Goal: Task Accomplishment & Management: Use online tool/utility

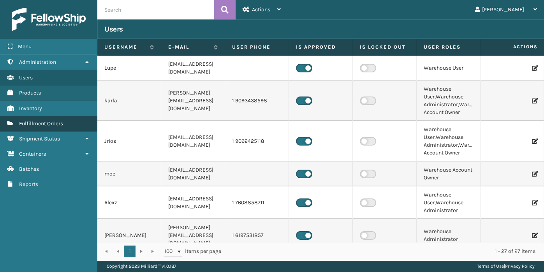
click at [79, 119] on link "Fulfillment Orders" at bounding box center [48, 123] width 97 height 15
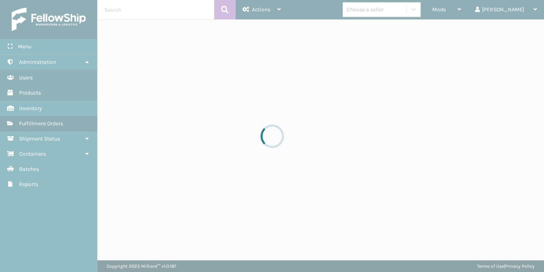
click at [140, 10] on div at bounding box center [272, 136] width 544 height 272
click at [144, 6] on div at bounding box center [272, 136] width 544 height 272
click at [142, 9] on div at bounding box center [272, 136] width 544 height 272
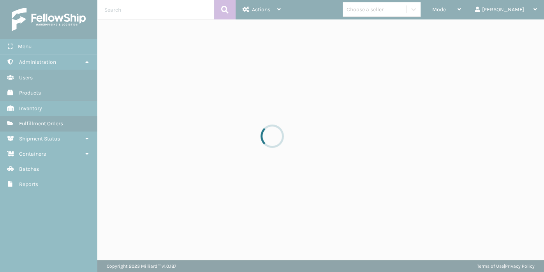
click at [142, 9] on div at bounding box center [272, 136] width 544 height 272
click at [128, 14] on div at bounding box center [272, 136] width 544 height 272
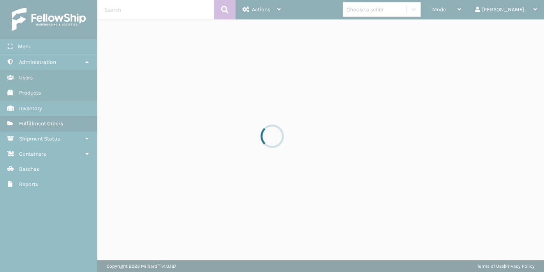
click at [128, 14] on div at bounding box center [272, 136] width 544 height 272
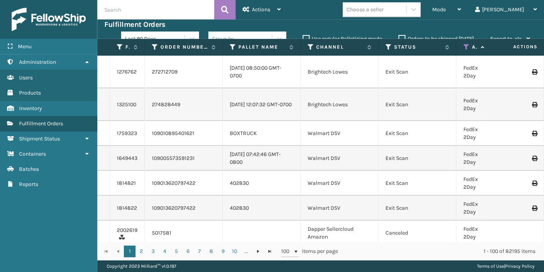
click at [140, 8] on input "text" at bounding box center [155, 9] width 117 height 19
type input "[DATE]"
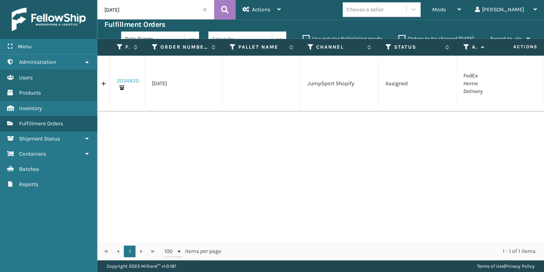
click at [128, 81] on link "2034820" at bounding box center [128, 81] width 22 height 8
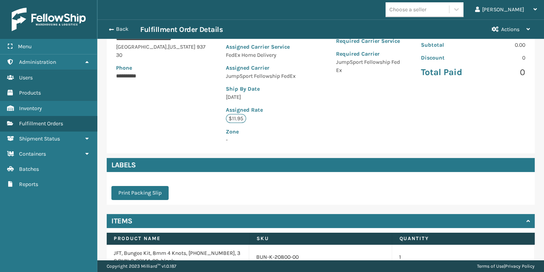
scroll to position [189, 0]
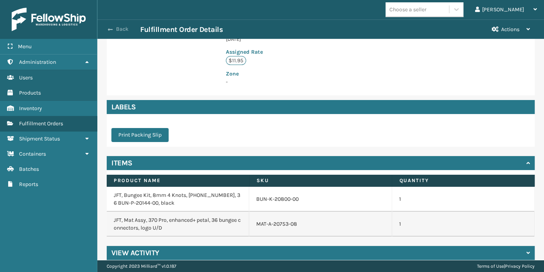
click at [112, 31] on span "button" at bounding box center [110, 29] width 5 height 5
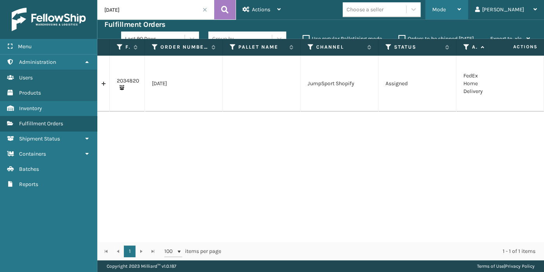
click at [461, 10] on div "Mode" at bounding box center [446, 9] width 29 height 19
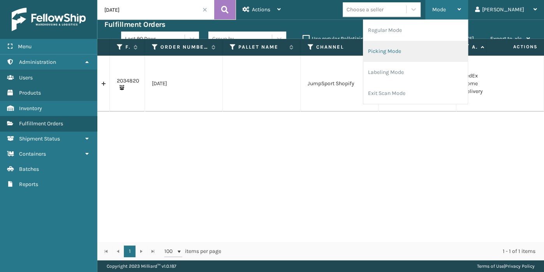
click at [438, 46] on li "Picking Mode" at bounding box center [415, 51] width 104 height 21
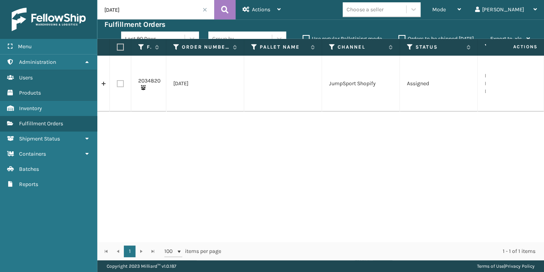
click at [411, 16] on div "Choose a seller" at bounding box center [381, 9] width 78 height 15
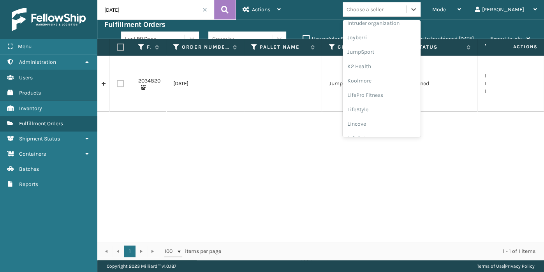
scroll to position [221, 0]
click at [415, 52] on div "JumpSport" at bounding box center [381, 53] width 78 height 14
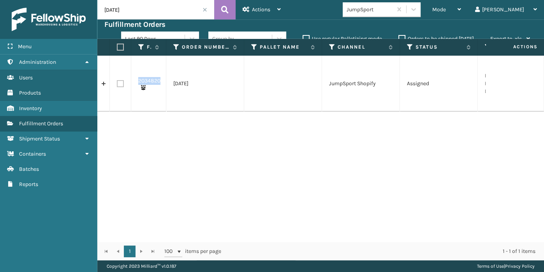
drag, startPoint x: 161, startPoint y: 80, endPoint x: 136, endPoint y: 83, distance: 25.9
click at [136, 83] on td "2034820" at bounding box center [148, 84] width 35 height 56
copy link "2034820"
click at [120, 82] on label at bounding box center [120, 83] width 7 height 7
click at [117, 82] on input "checkbox" at bounding box center [117, 82] width 0 height 5
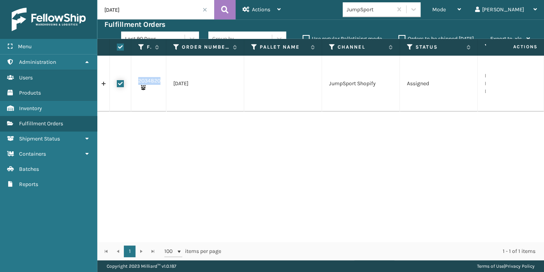
checkbox input "true"
click at [268, 6] on span "Actions" at bounding box center [261, 9] width 18 height 7
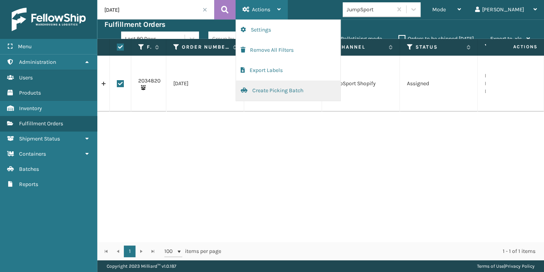
click at [256, 97] on button "Create Picking Batch" at bounding box center [288, 91] width 104 height 20
